Goal: Information Seeking & Learning: Learn about a topic

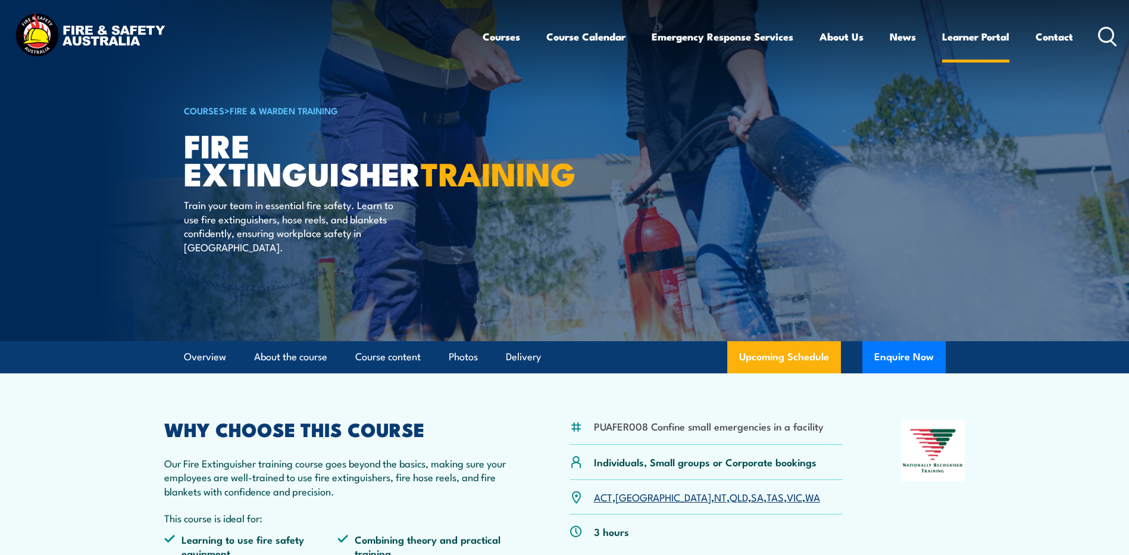
click at [962, 39] on link "Learner Portal" at bounding box center [975, 37] width 67 height 32
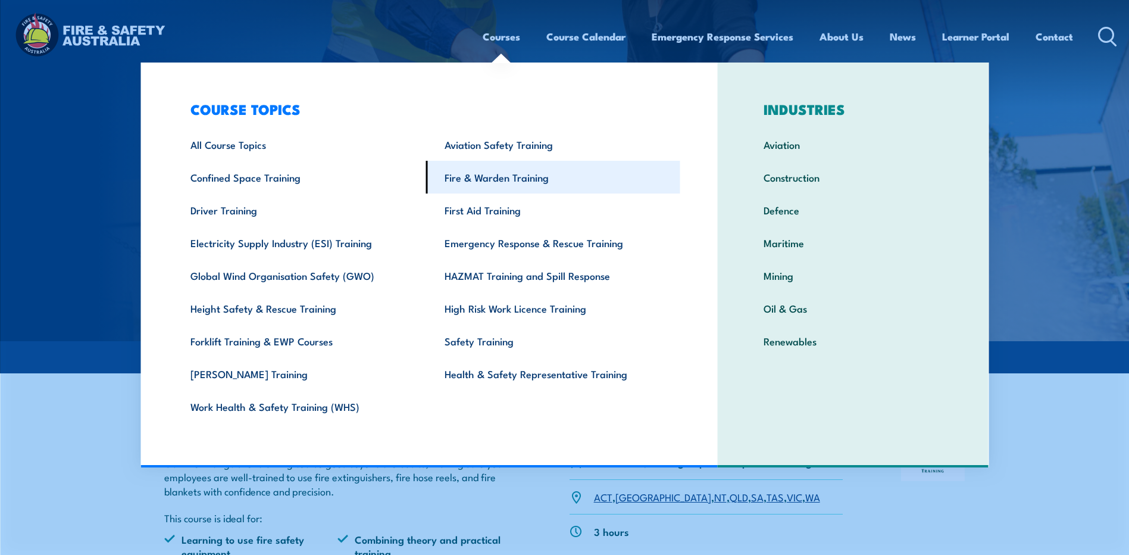
click at [476, 177] on link "Fire & Warden Training" at bounding box center [553, 177] width 254 height 33
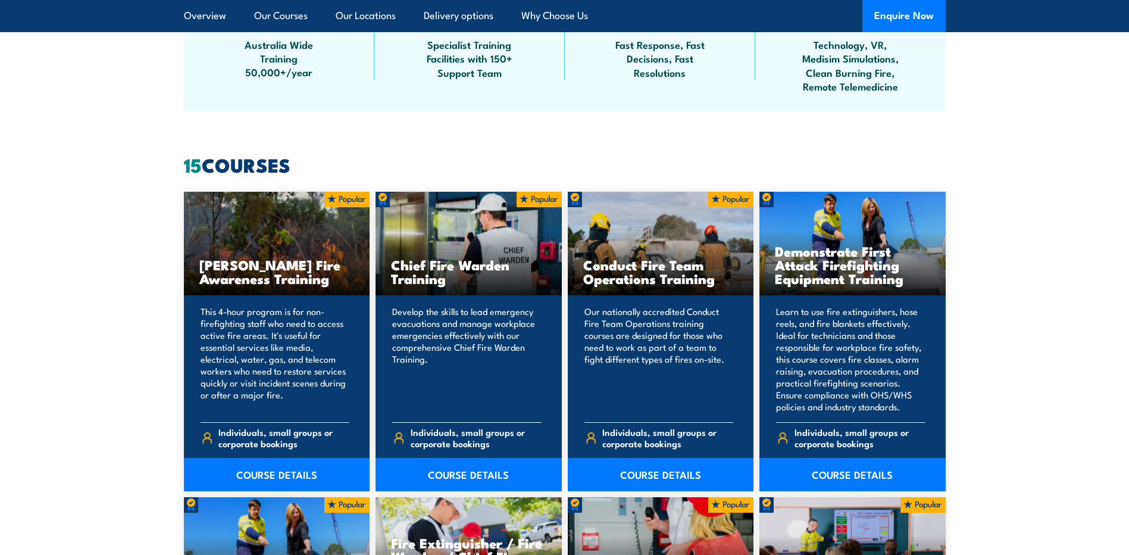
scroll to position [893, 0]
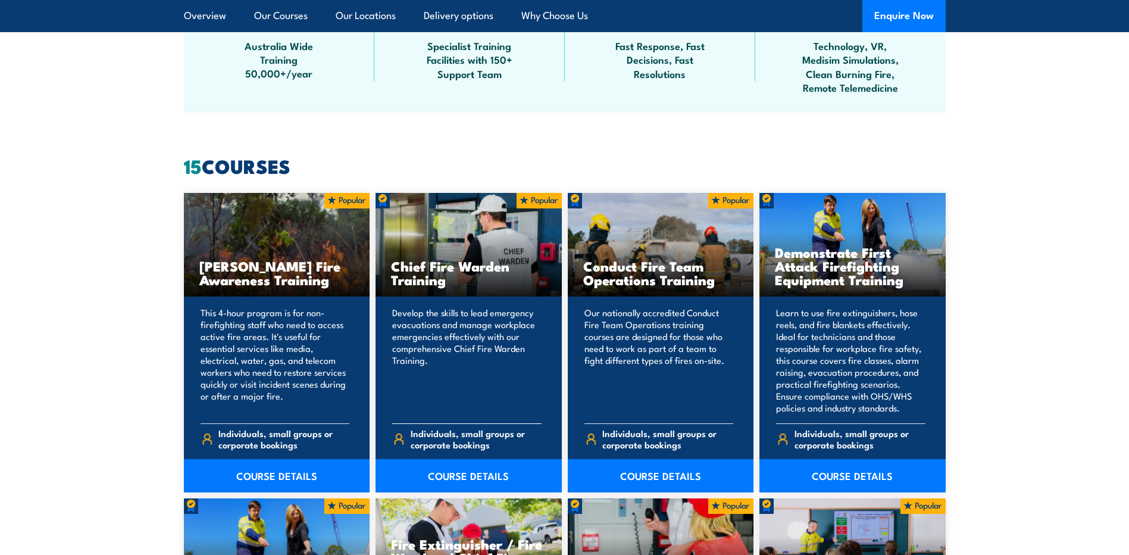
click at [458, 254] on div "Chief Fire Warden Training" at bounding box center [468, 245] width 186 height 104
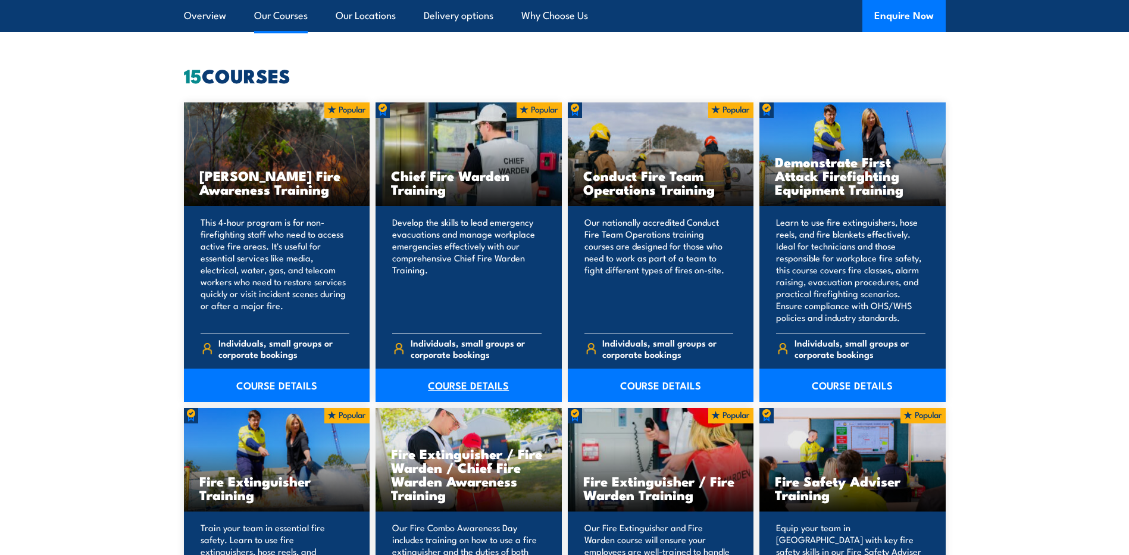
scroll to position [1071, 0]
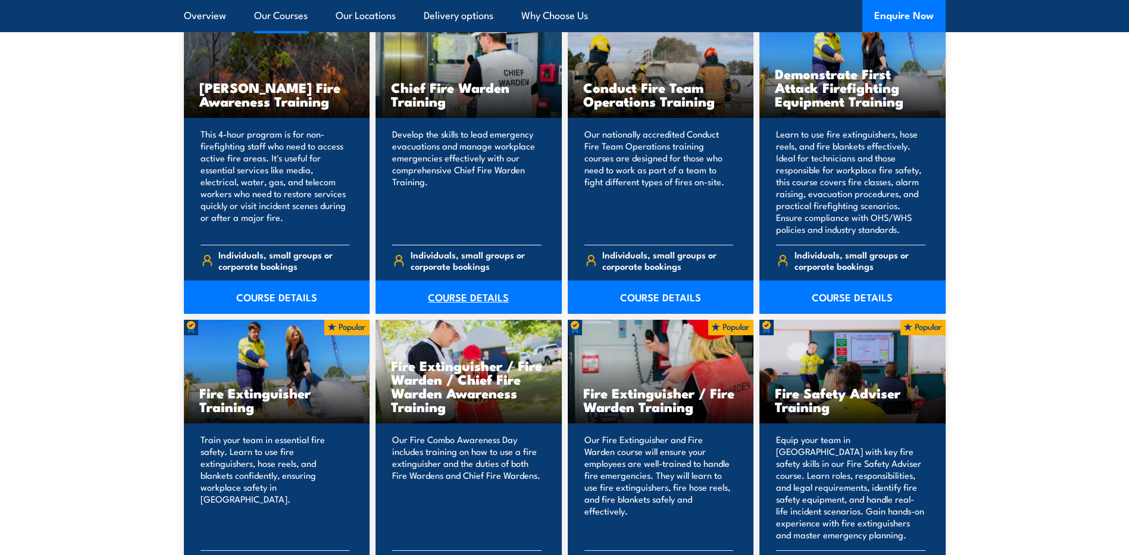
click at [465, 297] on link "COURSE DETAILS" at bounding box center [468, 296] width 186 height 33
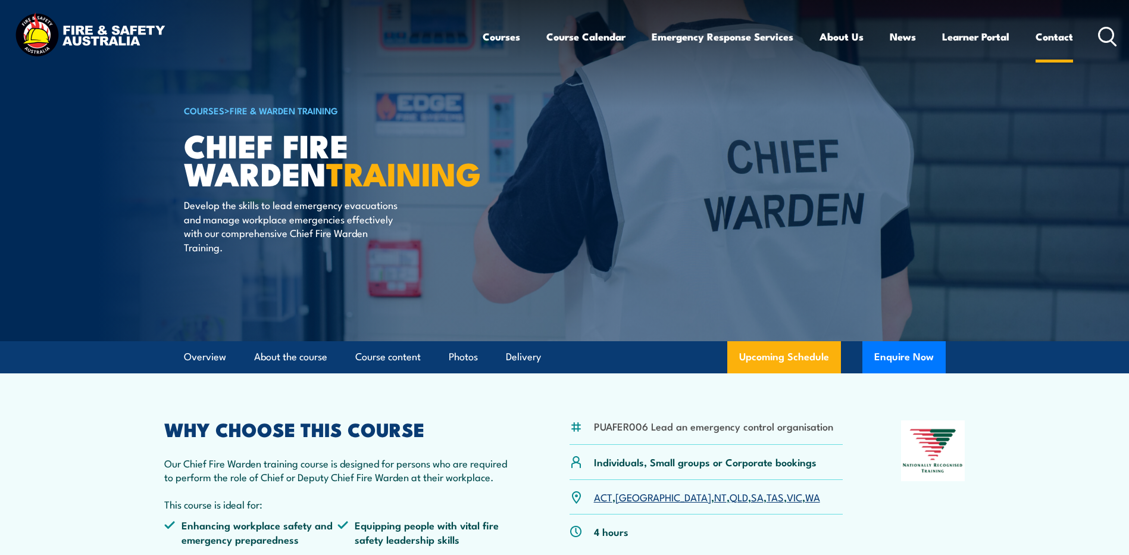
click at [1051, 37] on link "Contact" at bounding box center [1053, 37] width 37 height 32
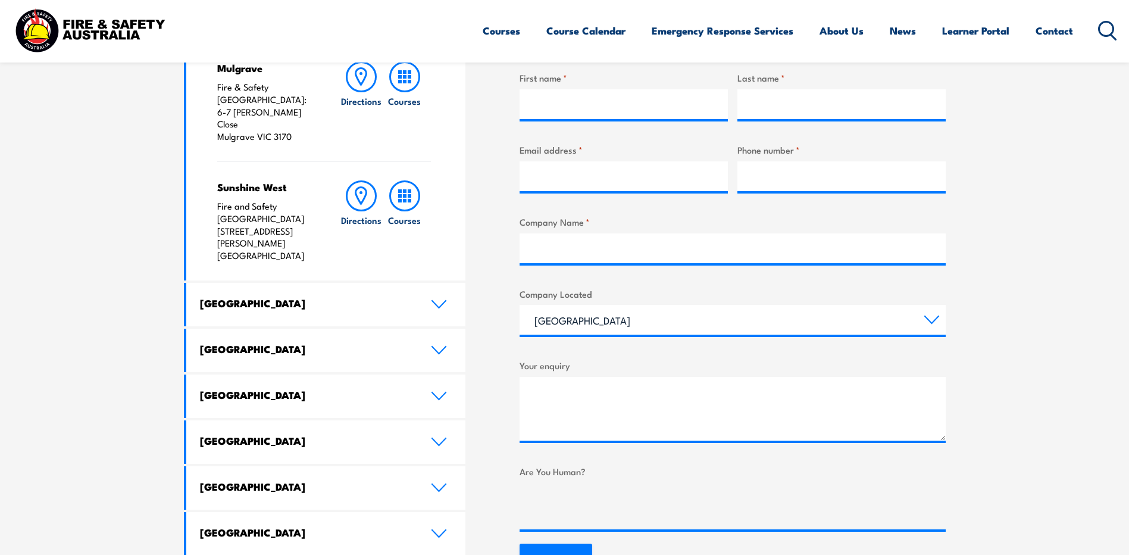
scroll to position [476, 0]
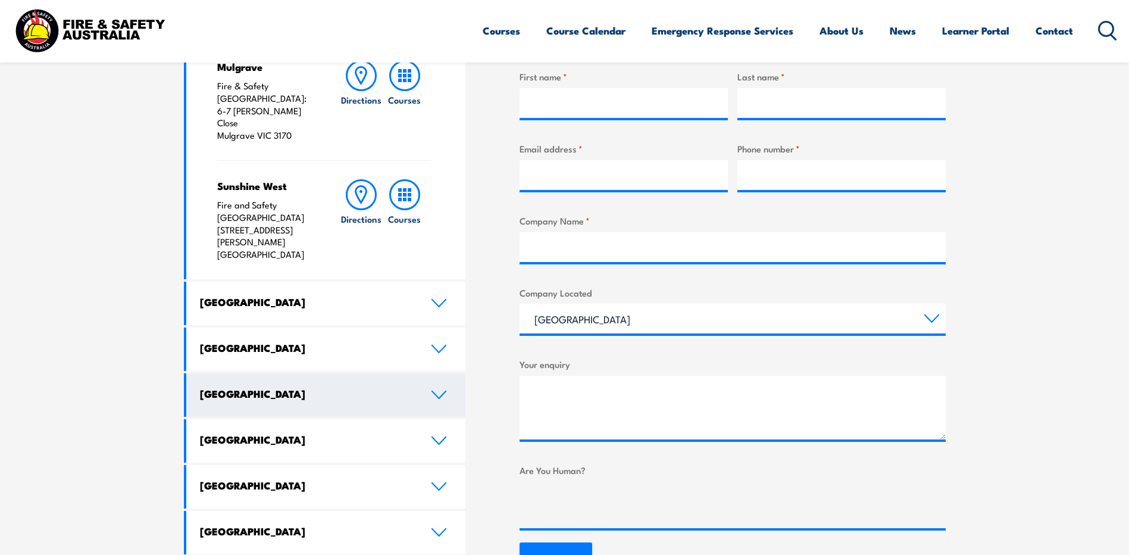
click at [436, 390] on icon at bounding box center [439, 395] width 16 height 10
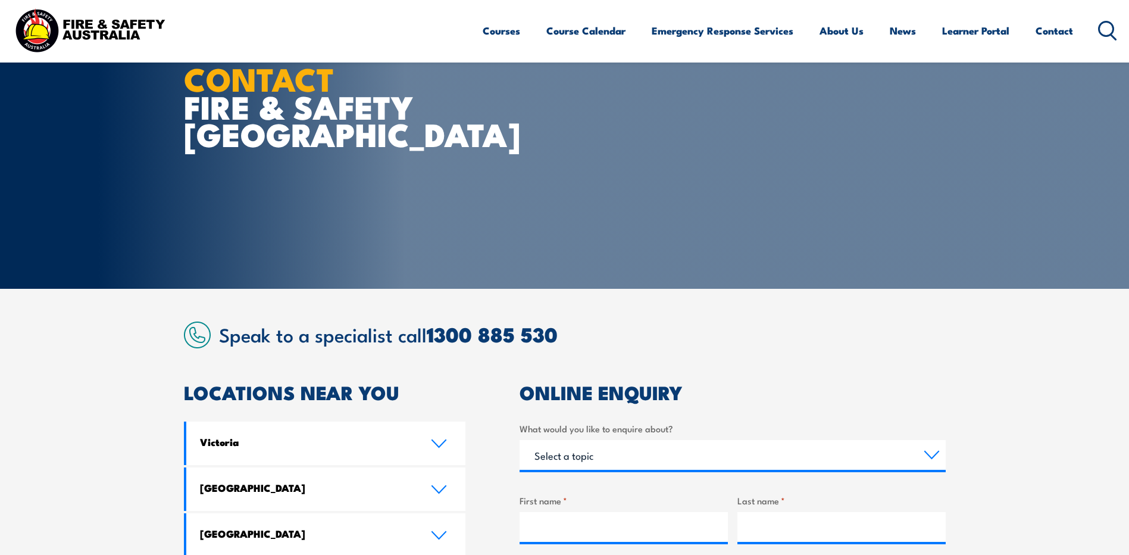
scroll to position [0, 0]
